Goal: Information Seeking & Learning: Check status

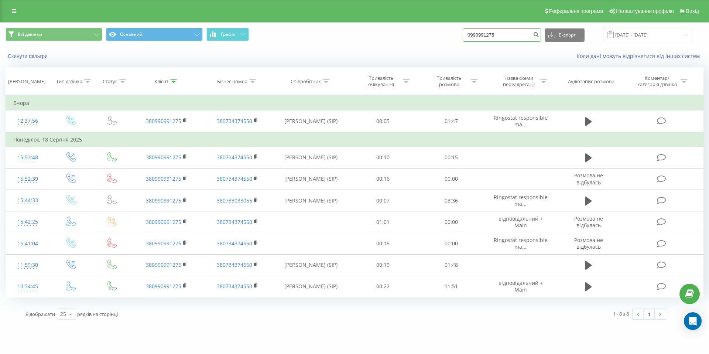
click at [517, 37] on input "0990991275" at bounding box center [501, 34] width 78 height 13
drag, startPoint x: 517, startPoint y: 37, endPoint x: 444, endPoint y: 35, distance: 73.5
click at [441, 37] on div "Всі дзвінки Основний Графік 0990991275 Експорт .csv .xls .xlsx 20.05.2025 - 20.…" at bounding box center [354, 35] width 697 height 14
paste input "(096) 480-56-59"
type input "0964805659"
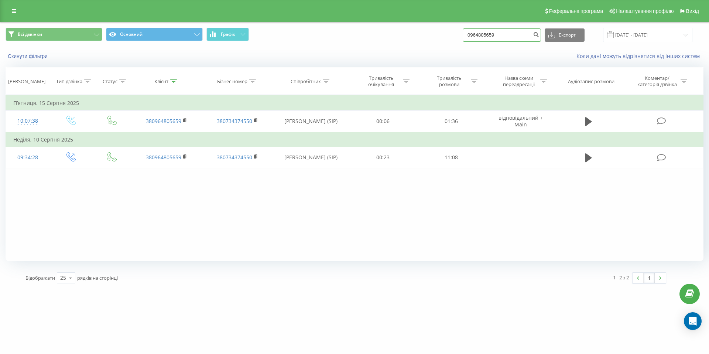
click at [527, 37] on input "0964805659" at bounding box center [501, 34] width 78 height 13
paste input "[PHONE_NUMBER]"
type input "0990991275"
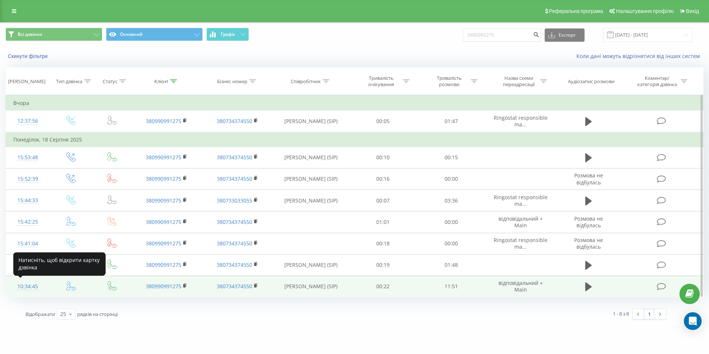
click at [28, 286] on div "10:34:45" at bounding box center [27, 286] width 29 height 14
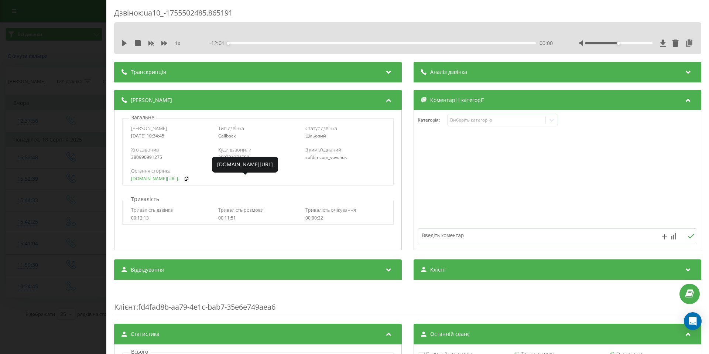
click at [149, 179] on link "rastopi.com.ua/ua/p19426..." at bounding box center [155, 178] width 49 height 5
click at [38, 197] on div "Дзвінок : ua10_-1755502485.865191 1 x - 12:01 00:00 00:00 Транскрипція Для AI-а…" at bounding box center [354, 177] width 709 height 354
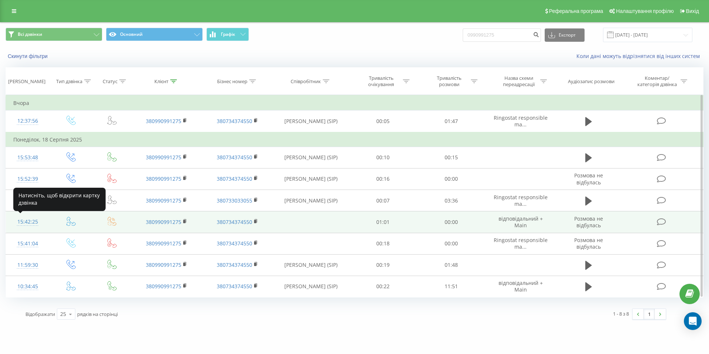
click at [18, 223] on div "15:42:25" at bounding box center [27, 221] width 29 height 14
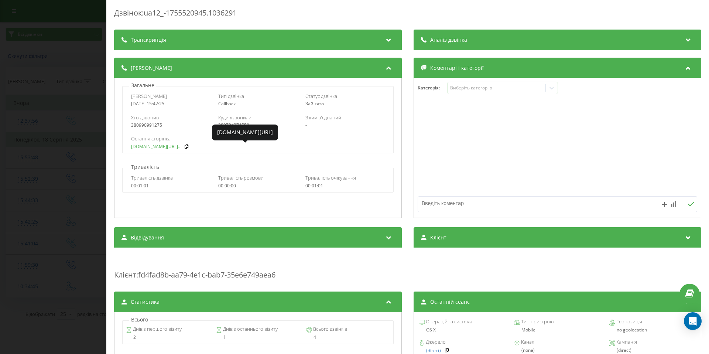
click at [158, 145] on link "rastopi.com.ua/ua/p19426..." at bounding box center [155, 146] width 49 height 5
click at [47, 116] on div "Дзвінок : ua12_-1755520945.1036291 Транскрипція Для AI-аналізу майбутніх дзвінк…" at bounding box center [354, 177] width 709 height 354
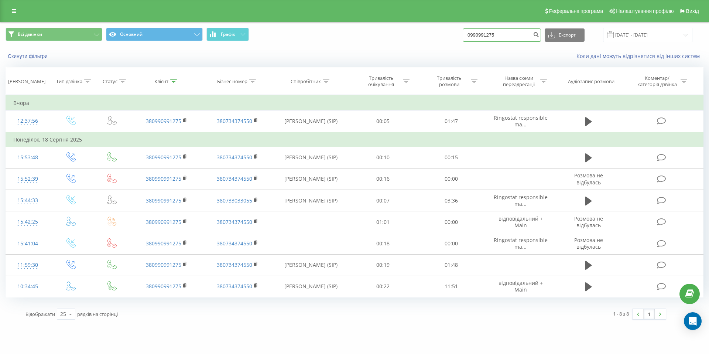
click at [523, 35] on input "0990991275" at bounding box center [501, 34] width 78 height 13
paste input "38 (093) 420-74-8"
type input "0934207485"
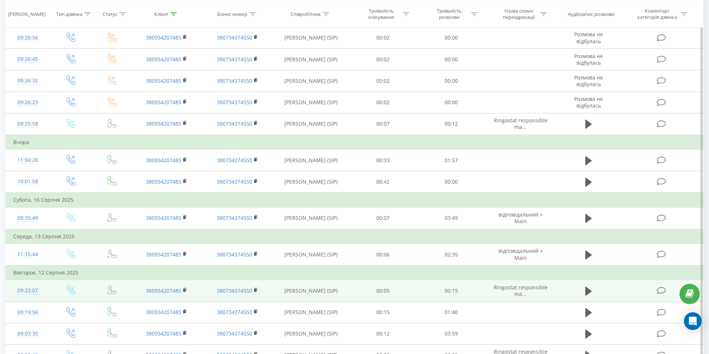
scroll to position [267, 0]
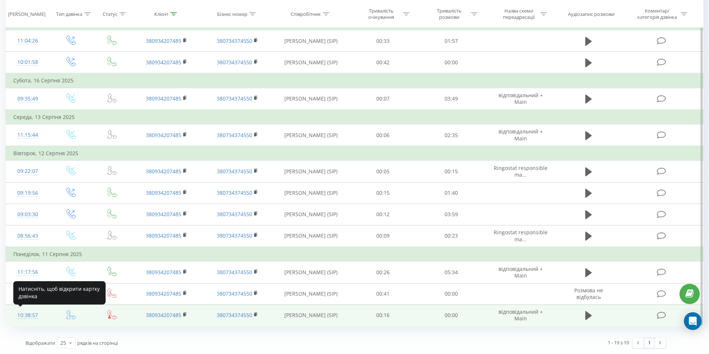
click at [25, 312] on div "10:38:57" at bounding box center [27, 315] width 29 height 14
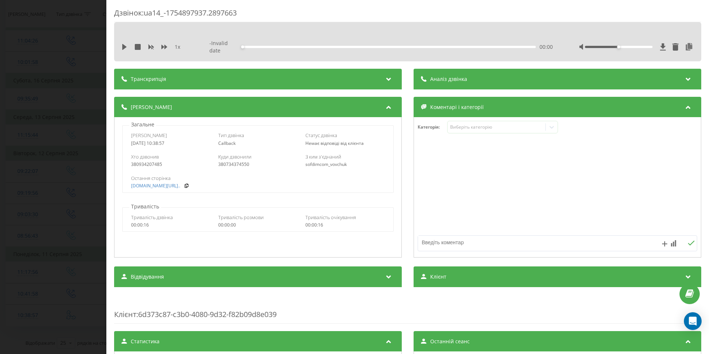
click at [51, 199] on div "Дзвінок : ua14_-1754897937.2897663 1 x - Invalid date 00:00 00:00 Транскрипція …" at bounding box center [354, 177] width 709 height 354
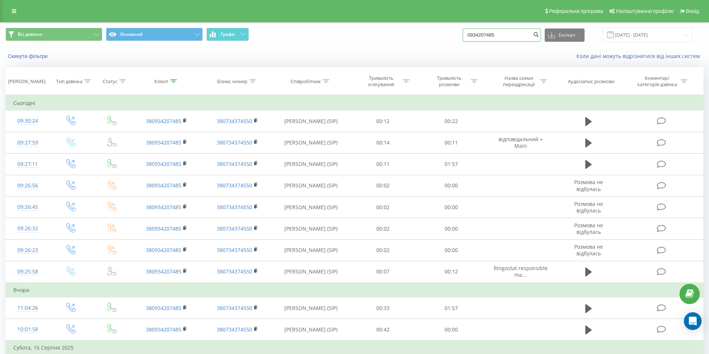
click at [517, 37] on input "0934207485" at bounding box center [501, 34] width 78 height 13
drag, startPoint x: 517, startPoint y: 37, endPoint x: 439, endPoint y: 37, distance: 78.6
click at [439, 37] on div "Всі дзвінки Основний Графік 0934207485 Експорт .csv .xls .xlsx 20.05.2025 - 20.…" at bounding box center [354, 35] width 697 height 14
paste input "38 (068) 166-38-7"
type input "0681663875"
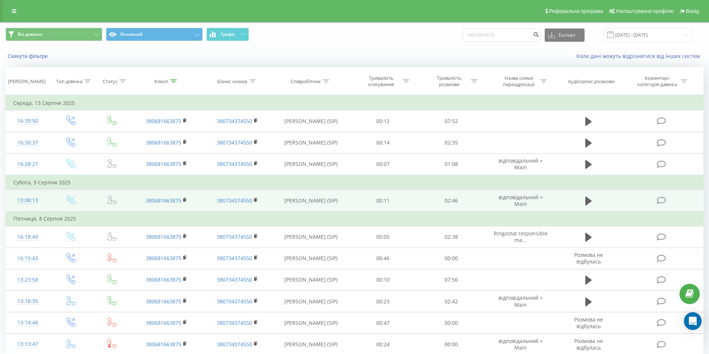
scroll to position [29, 0]
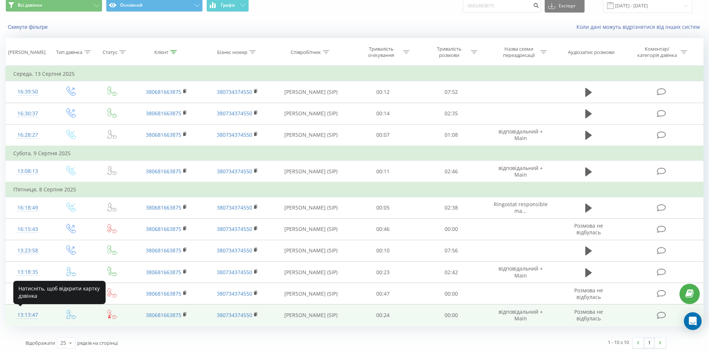
click at [25, 313] on div "13:13:47" at bounding box center [27, 314] width 29 height 14
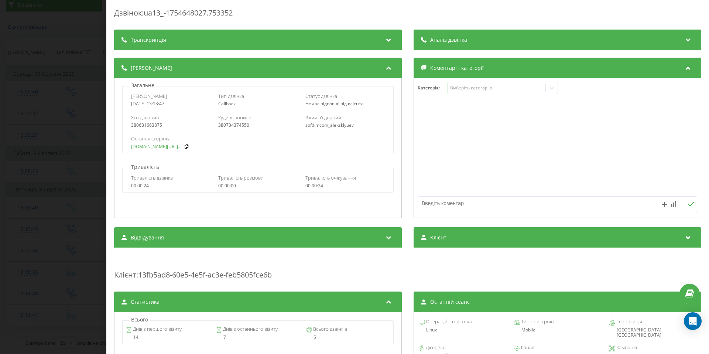
click at [158, 147] on link "[DOMAIN_NAME][URL].." at bounding box center [155, 146] width 49 height 5
click at [78, 141] on div "Дзвінок : ua13_-1754648027.753352 Транскрипція Для AI-аналізу майбутніх дзвінкі…" at bounding box center [354, 177] width 709 height 354
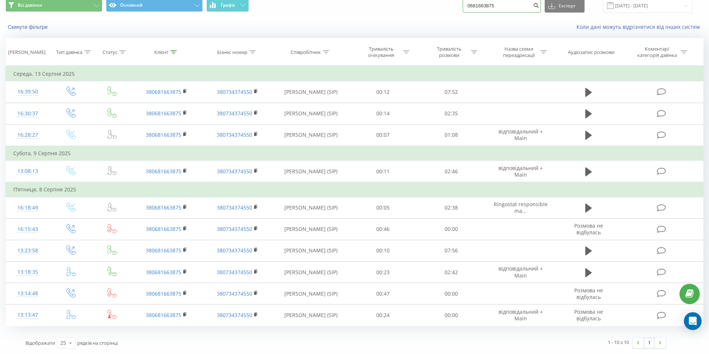
click at [519, 8] on input "0681663875" at bounding box center [501, 5] width 78 height 13
paste input "38 (068) 166-38-"
type input "0681663875"
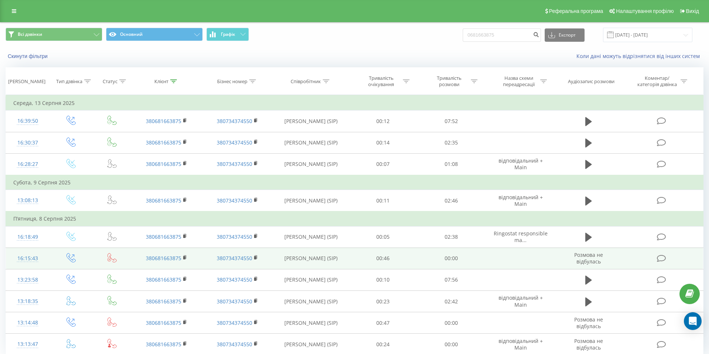
scroll to position [29, 0]
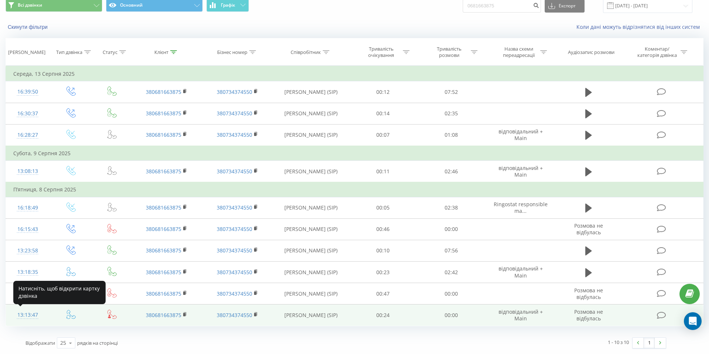
click at [30, 313] on div "13:13:47" at bounding box center [27, 314] width 29 height 14
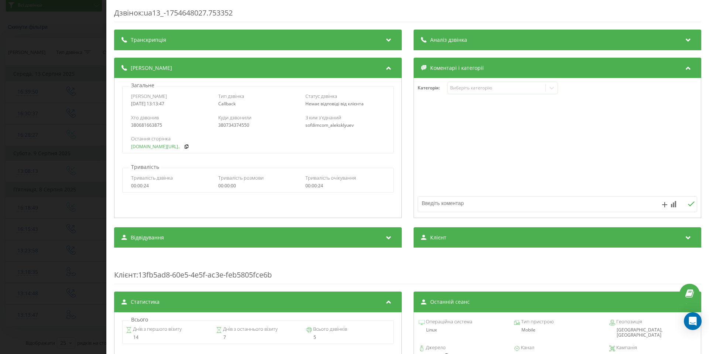
click at [147, 145] on link "[DOMAIN_NAME][URL].." at bounding box center [155, 146] width 49 height 5
